Goal: Navigation & Orientation: Understand site structure

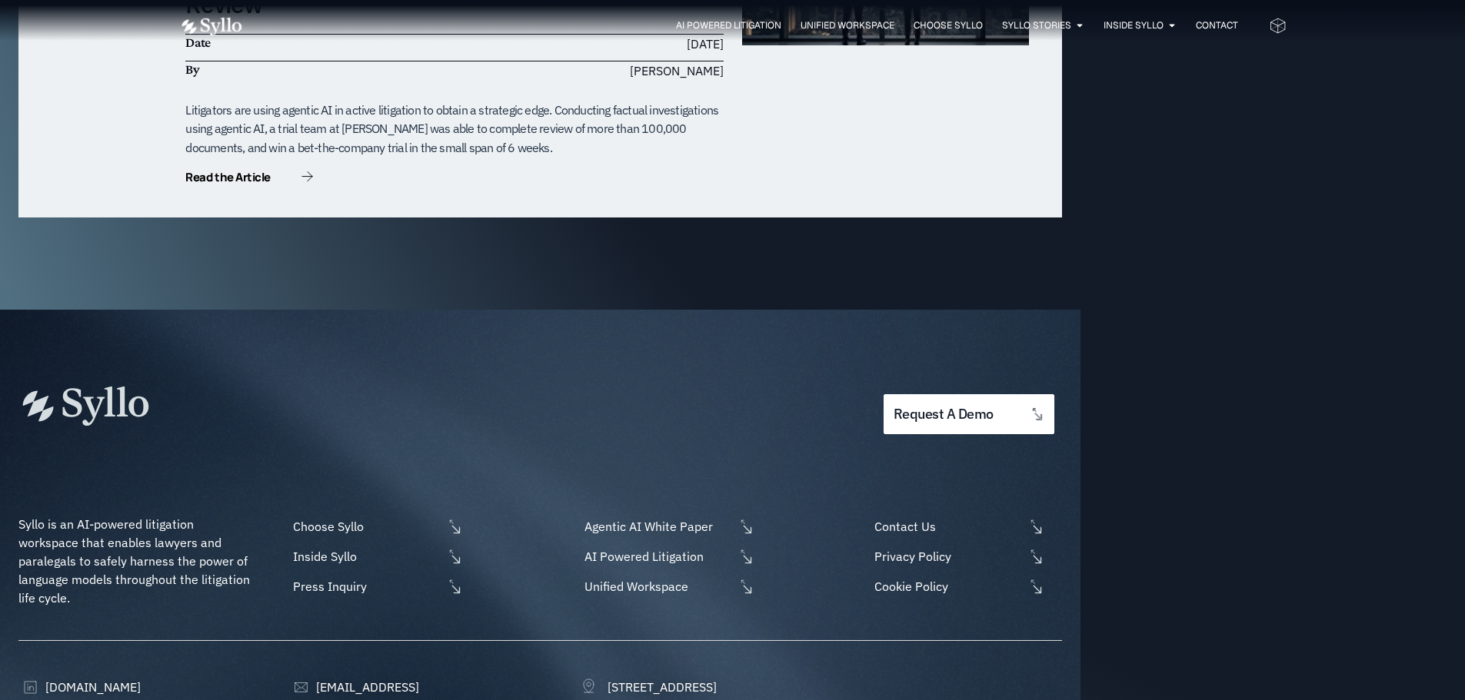
scroll to position [4785, 0]
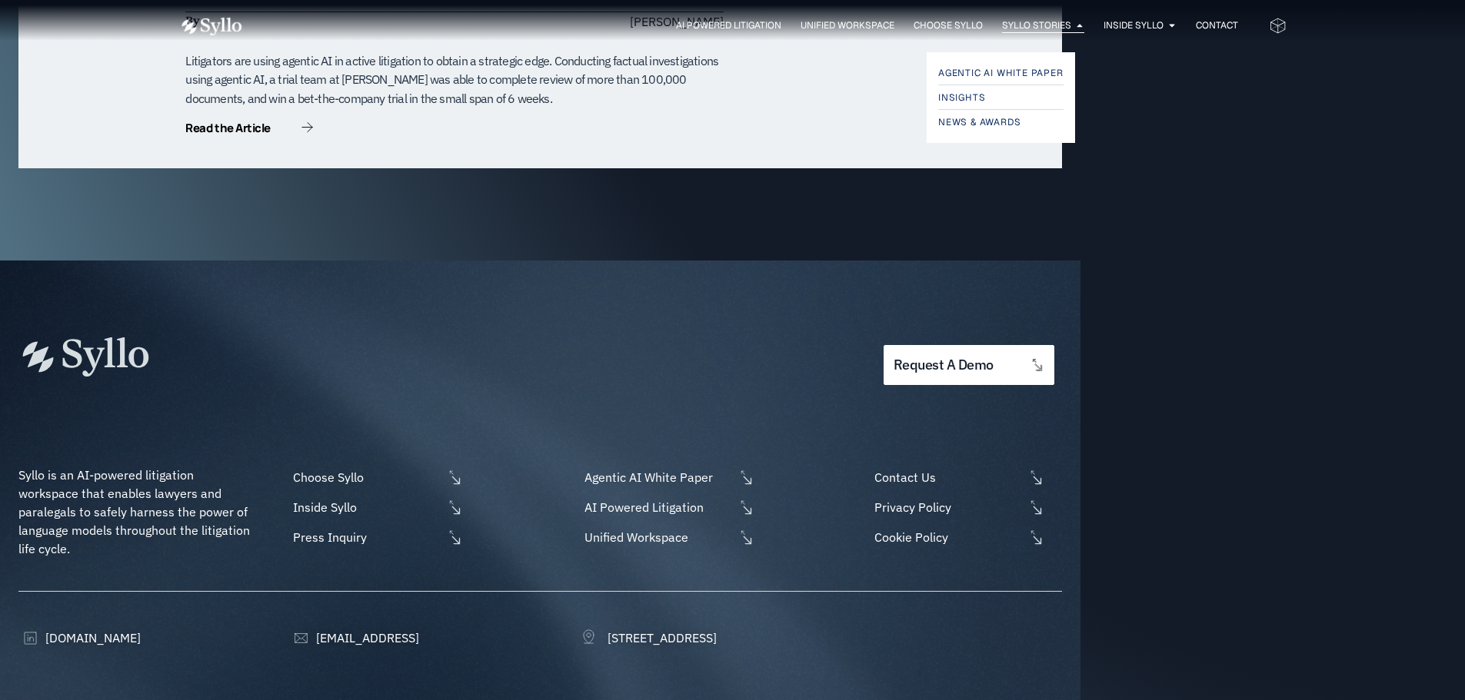
click at [1004, 25] on span "Syllo Stories" at bounding box center [1036, 25] width 69 height 14
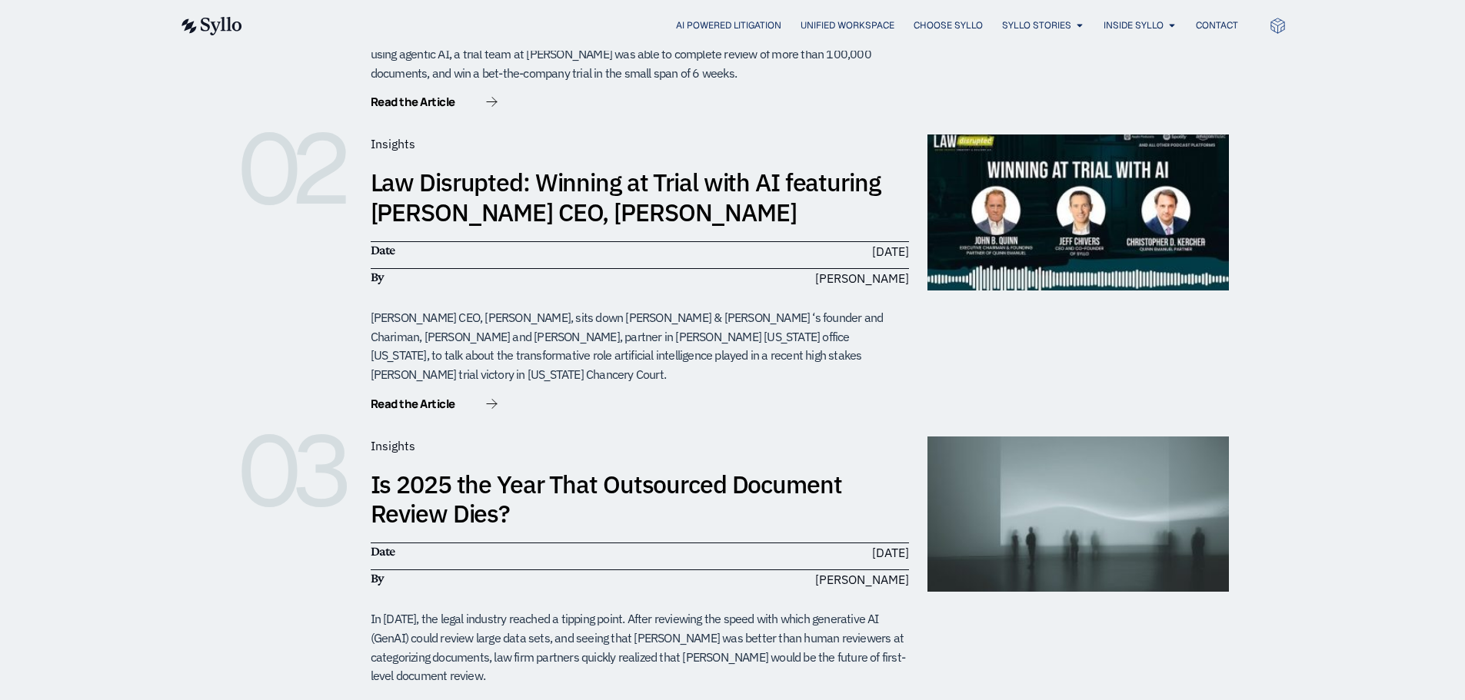
scroll to position [615, 0]
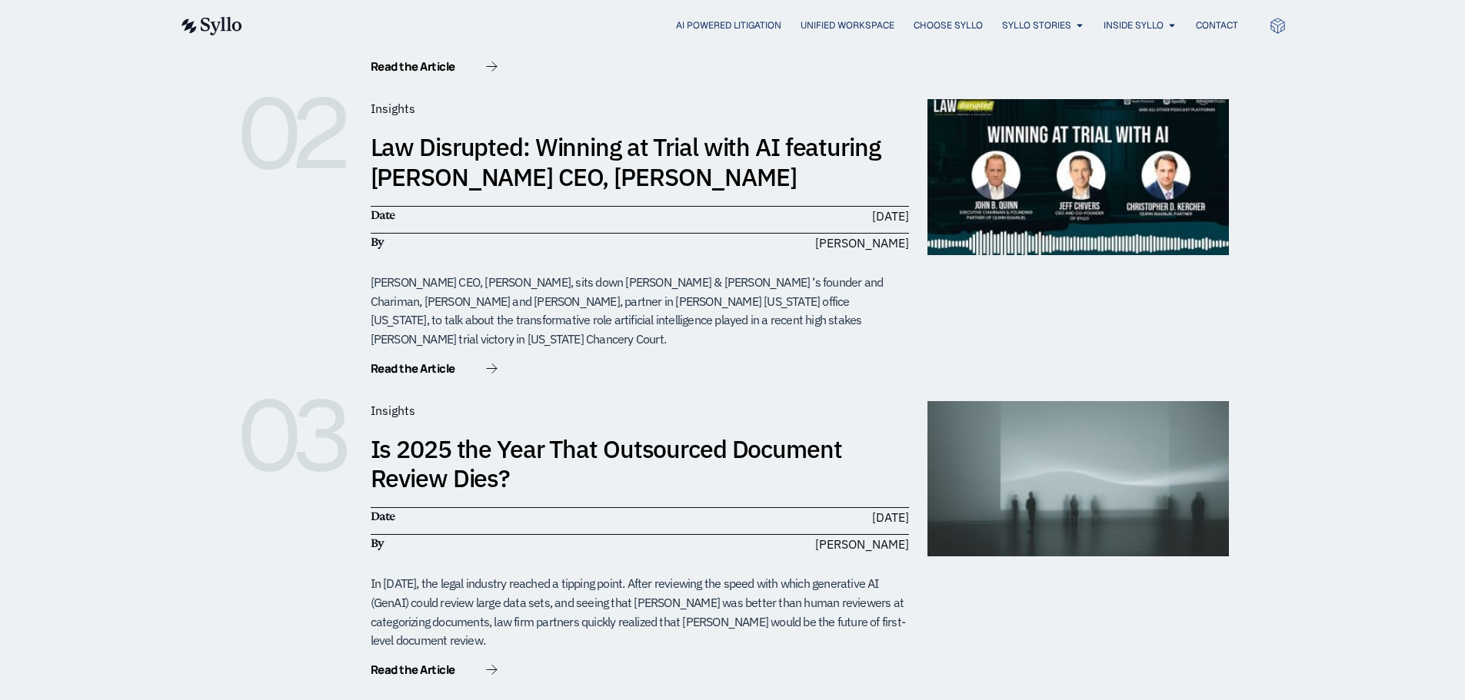
click at [545, 273] on div "Syllo CEO, Jeffrey Chivers, sits down Quinn Emanuel Urqhart & Sullivan ‘s found…" at bounding box center [640, 311] width 538 height 76
drag, startPoint x: 545, startPoint y: 267, endPoint x: 613, endPoint y: 271, distance: 67.8
click at [613, 273] on div "Syllo CEO, Jeffrey Chivers, sits down Quinn Emanuel Urqhart & Sullivan ‘s found…" at bounding box center [640, 311] width 538 height 76
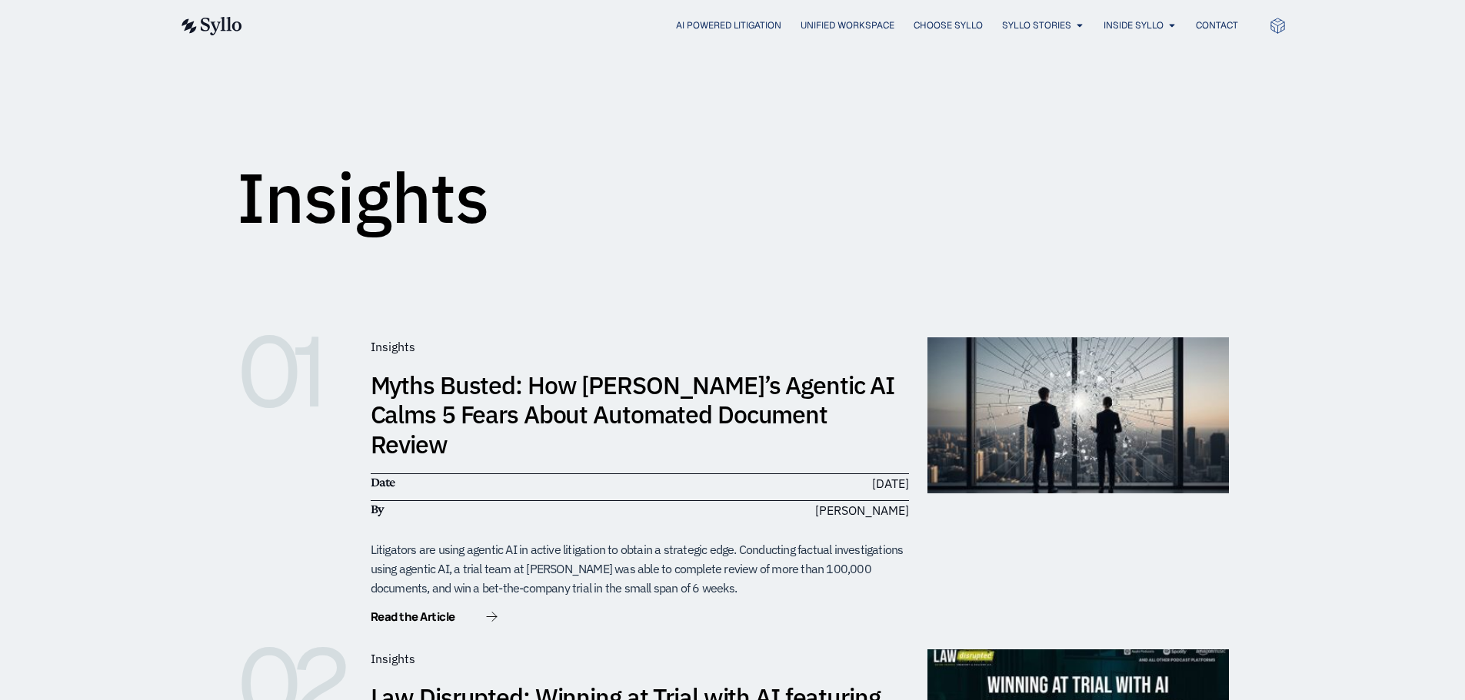
scroll to position [0, 0]
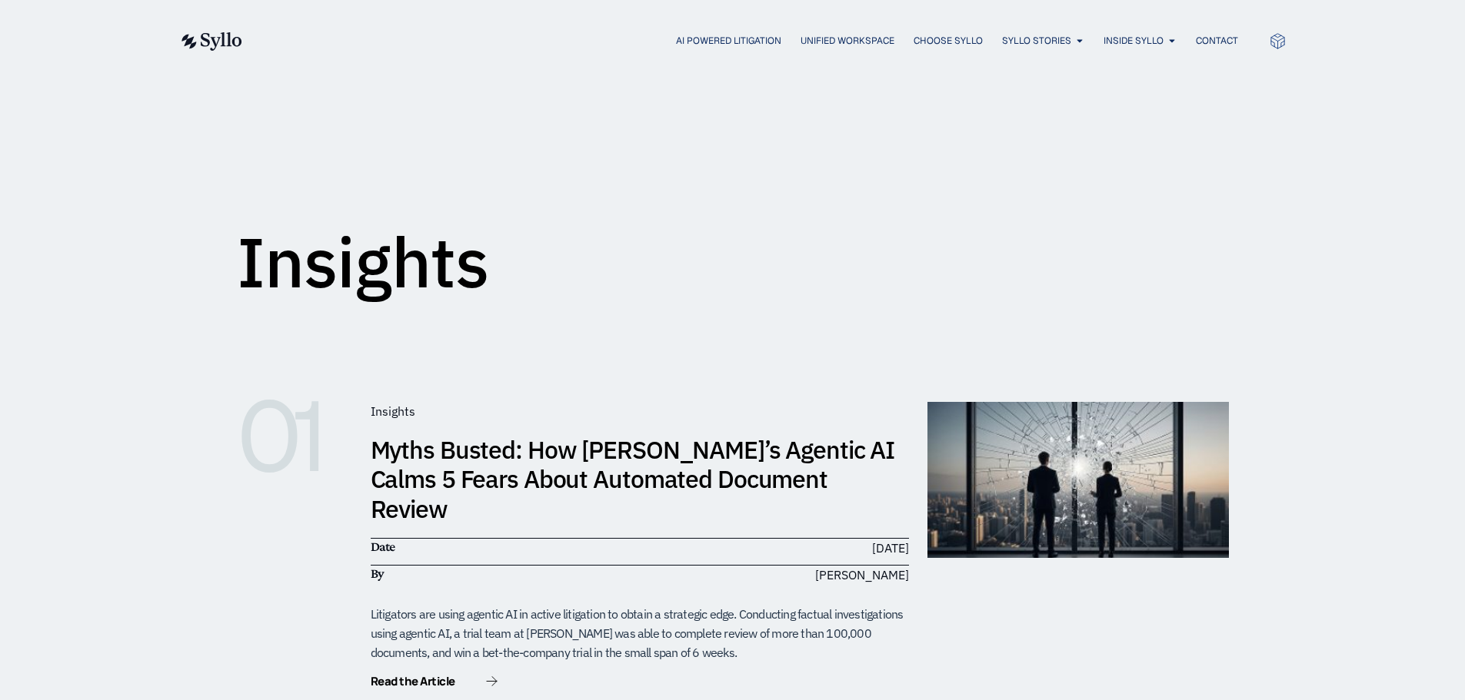
click at [721, 32] on div "AI Powered Litigation Unified Workspace Choose Syllo Syllo Stories Close Syllo …" at bounding box center [732, 41] width 1107 height 20
click at [724, 45] on span "AI Powered Litigation" at bounding box center [728, 41] width 105 height 14
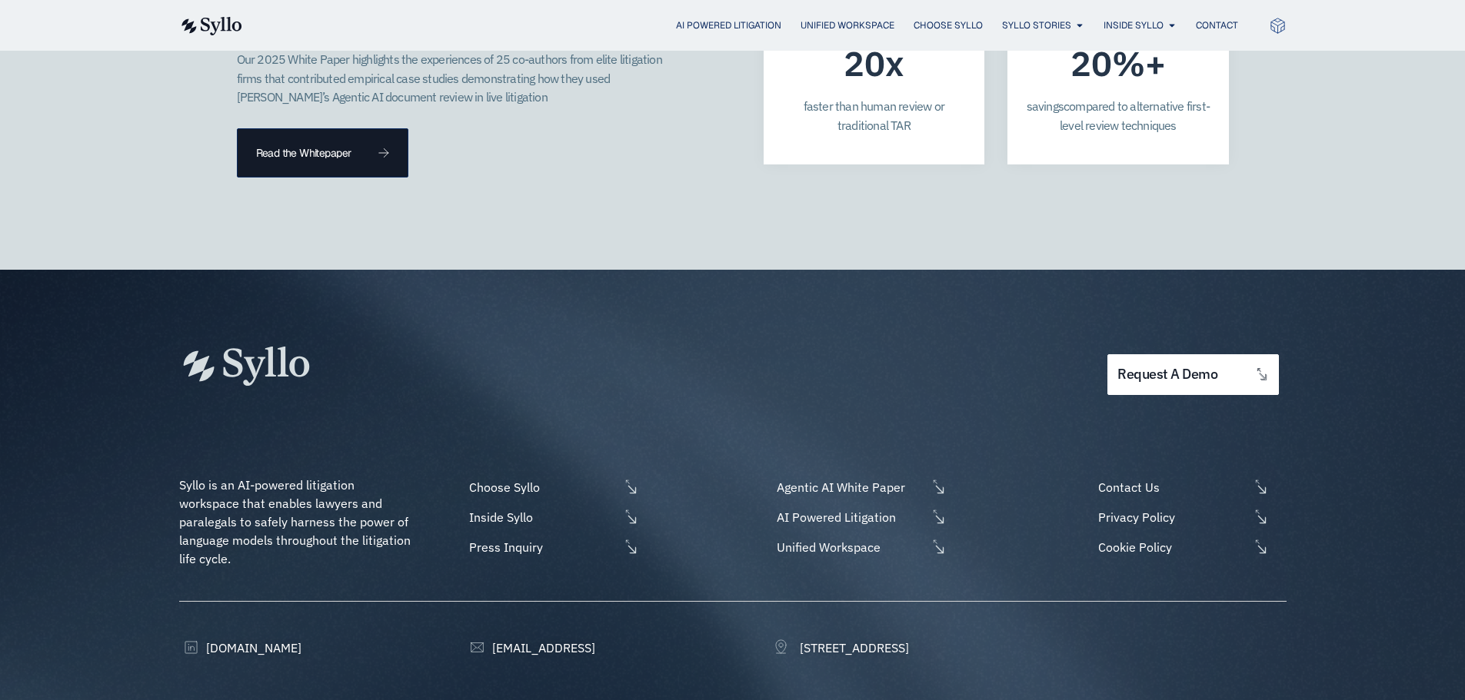
scroll to position [4451, 0]
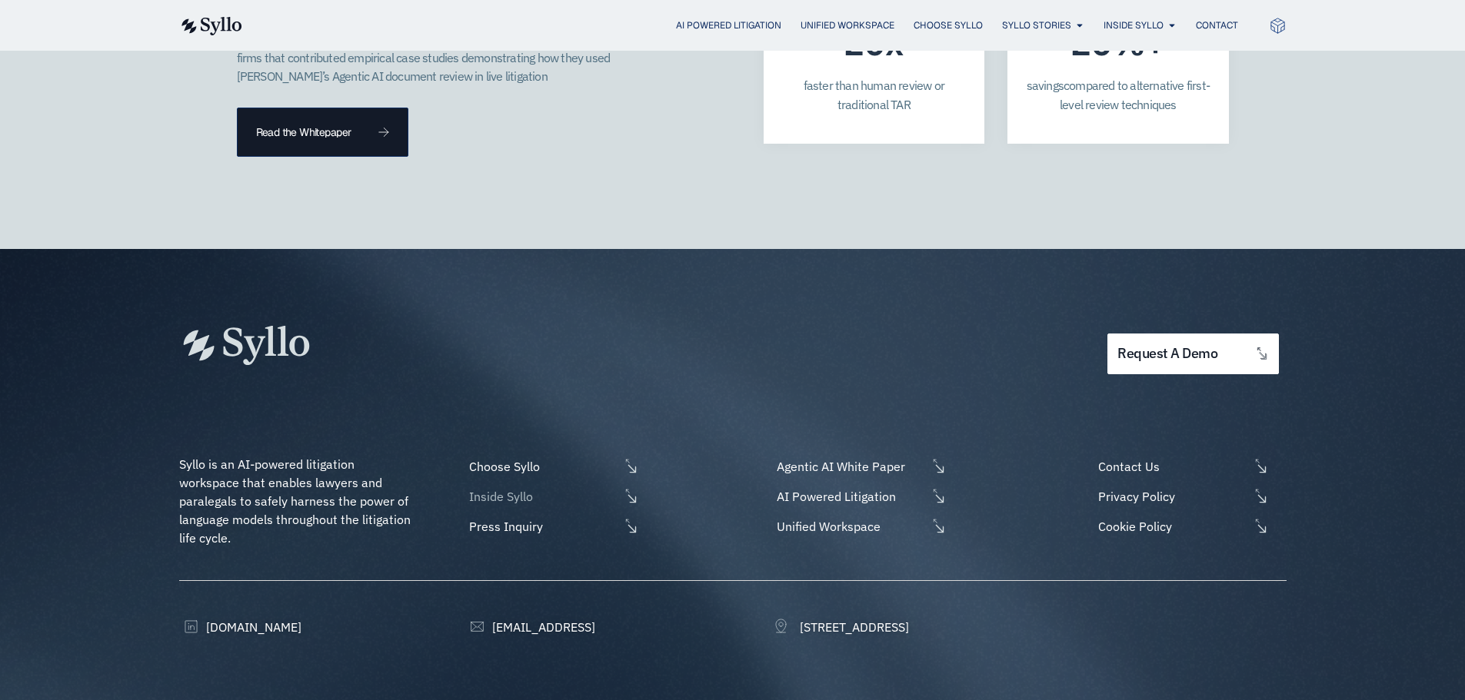
click at [496, 487] on span "Inside Syllo" at bounding box center [542, 496] width 154 height 18
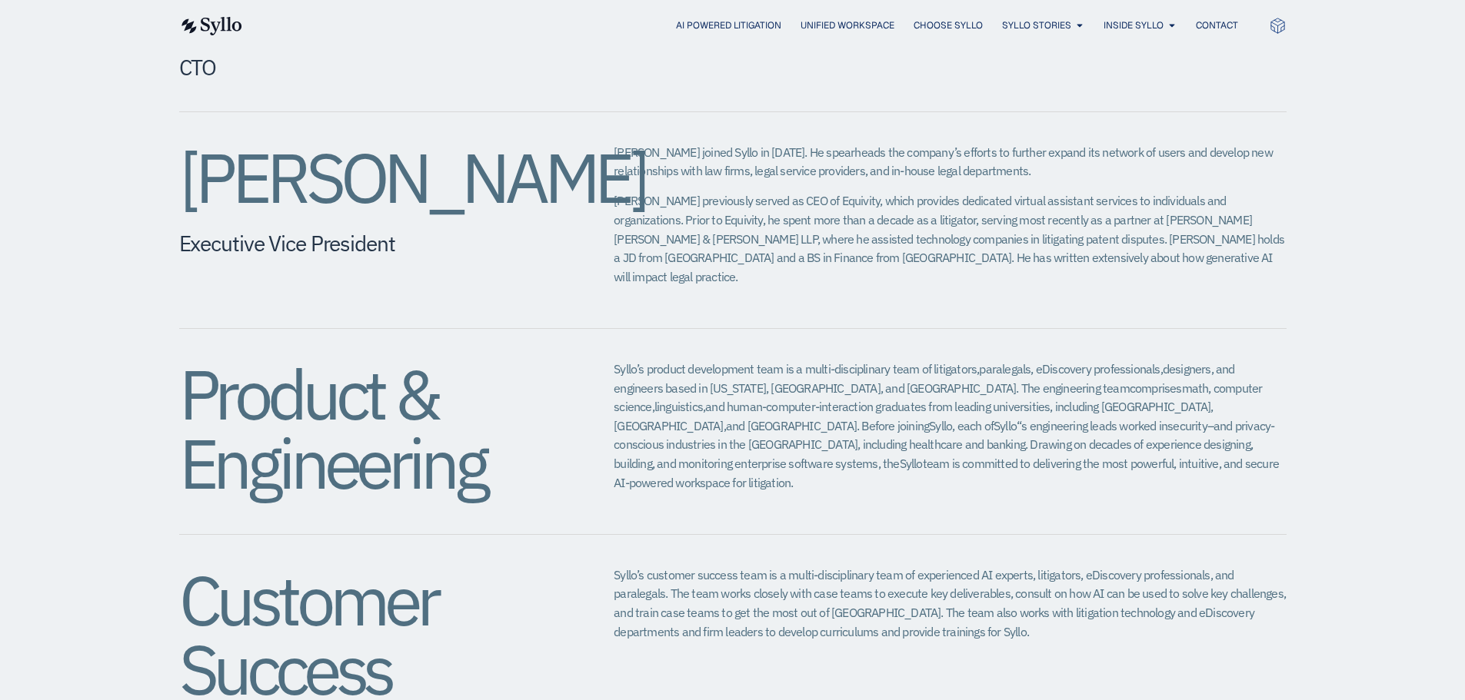
scroll to position [1768, 0]
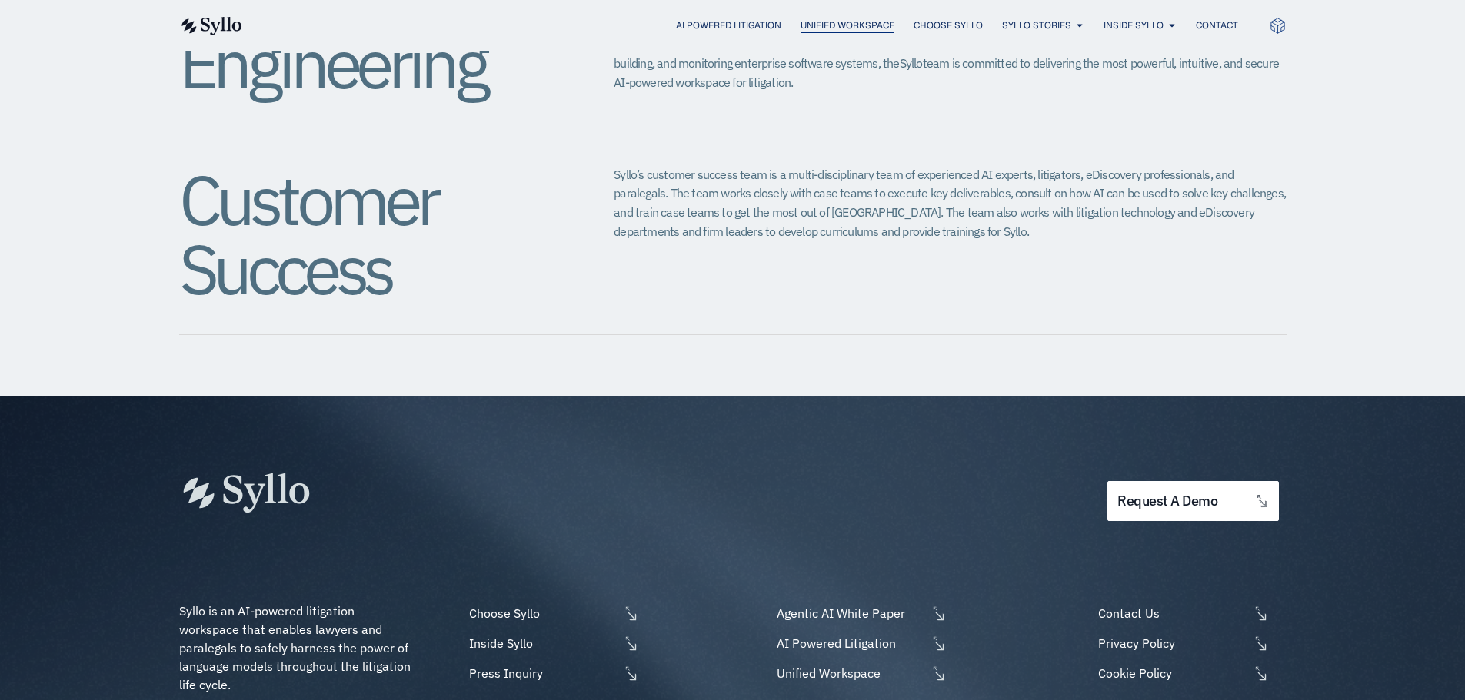
click at [854, 28] on span "Unified Workspace" at bounding box center [847, 25] width 94 height 14
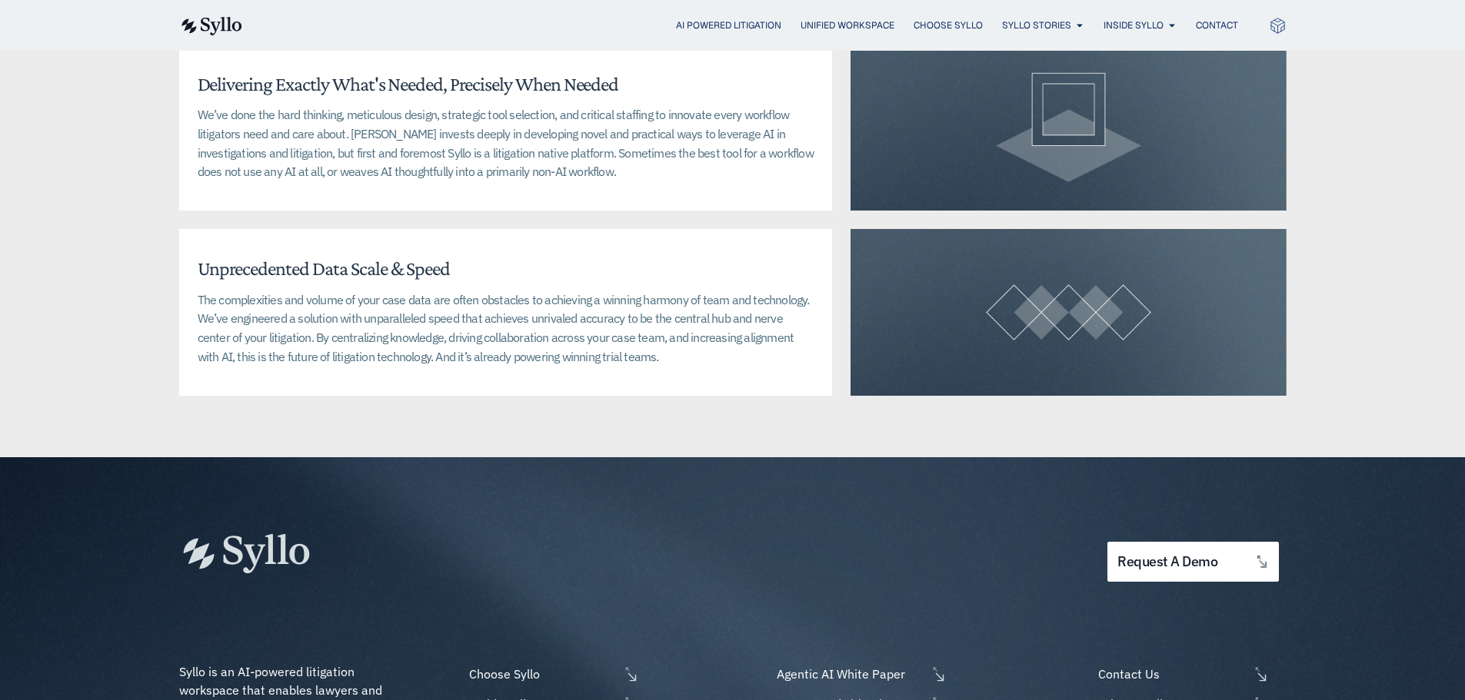
scroll to position [3767, 0]
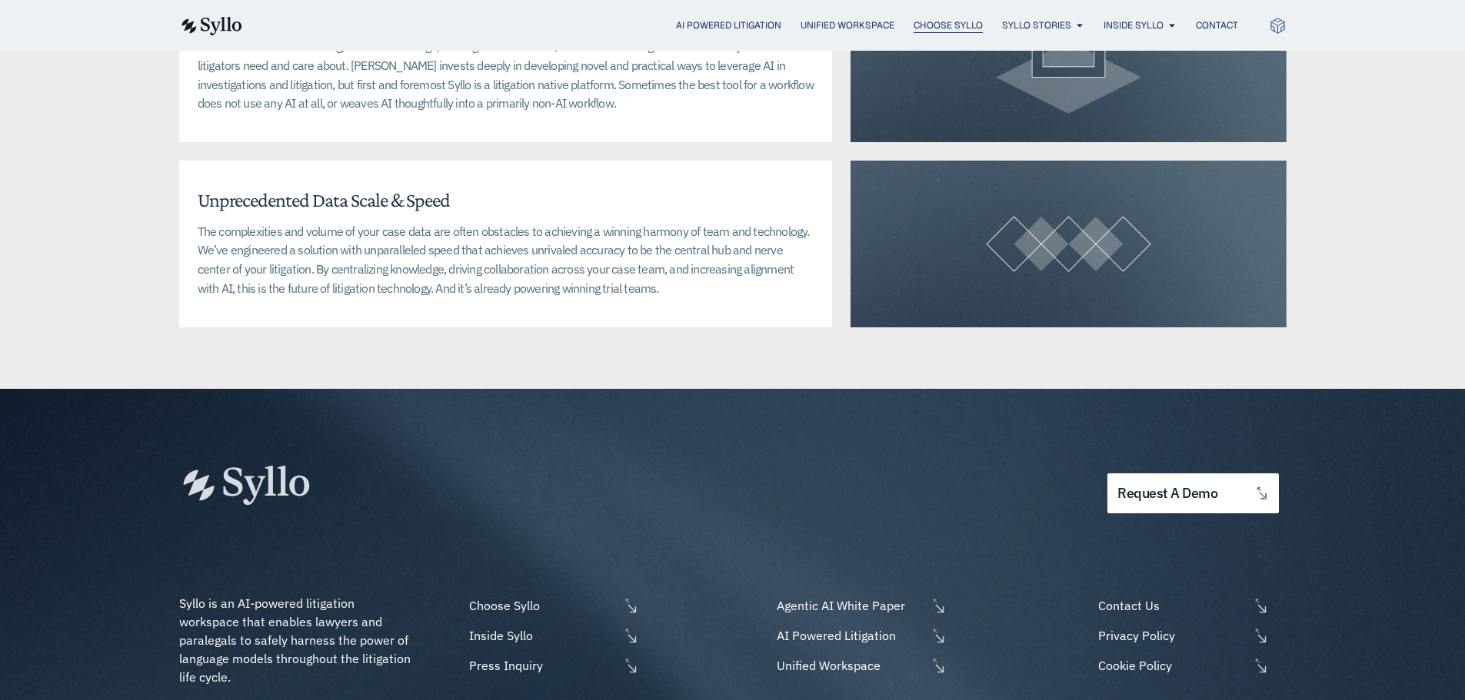
click at [927, 19] on span "Choose Syllo" at bounding box center [947, 25] width 69 height 14
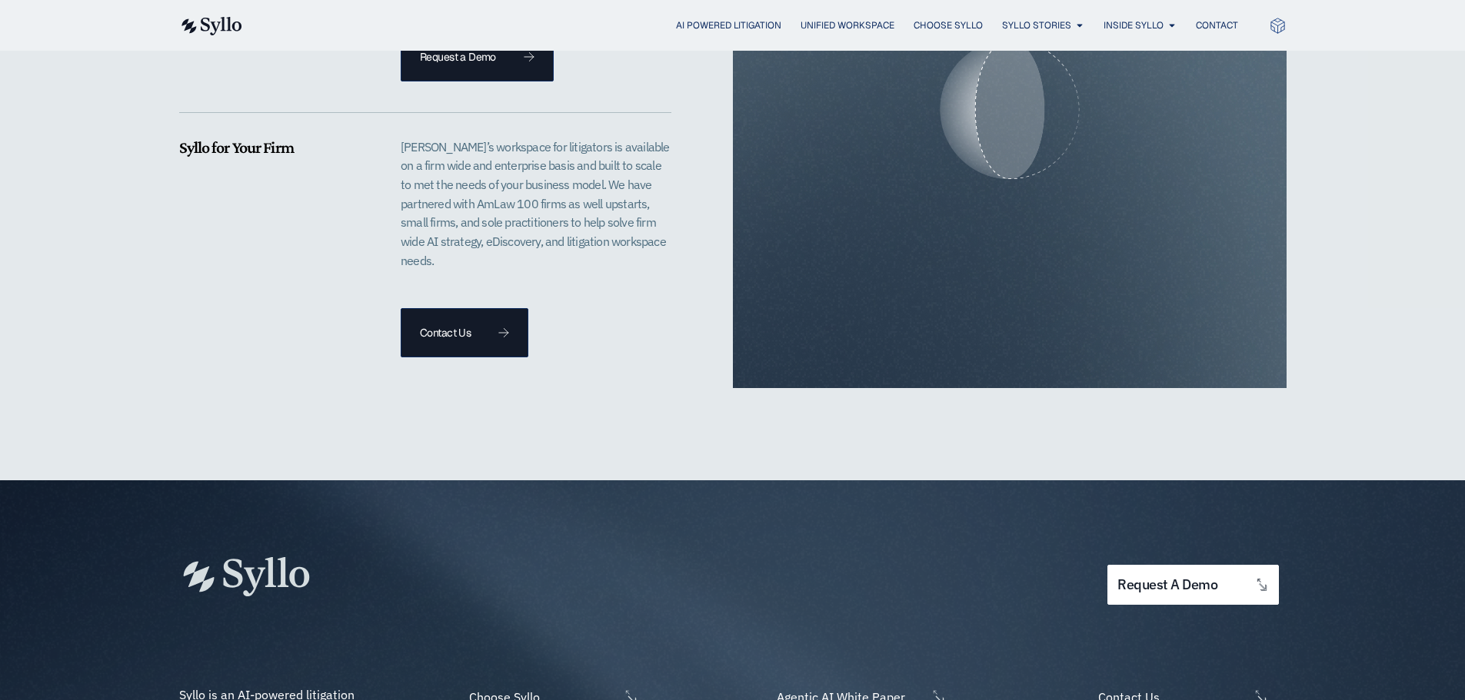
scroll to position [3193, 0]
